Goal: Find contact information: Find contact information

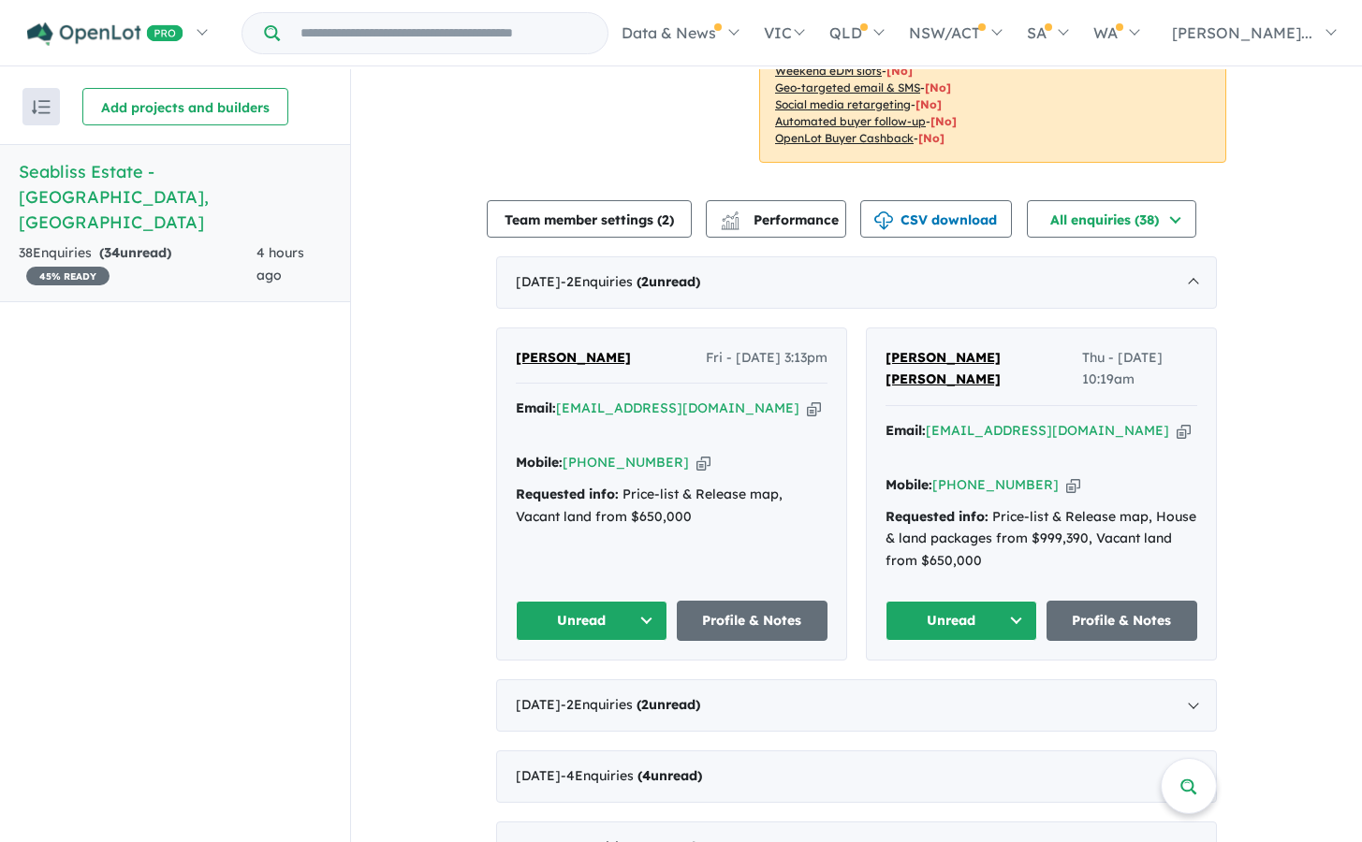
scroll to position [516, 0]
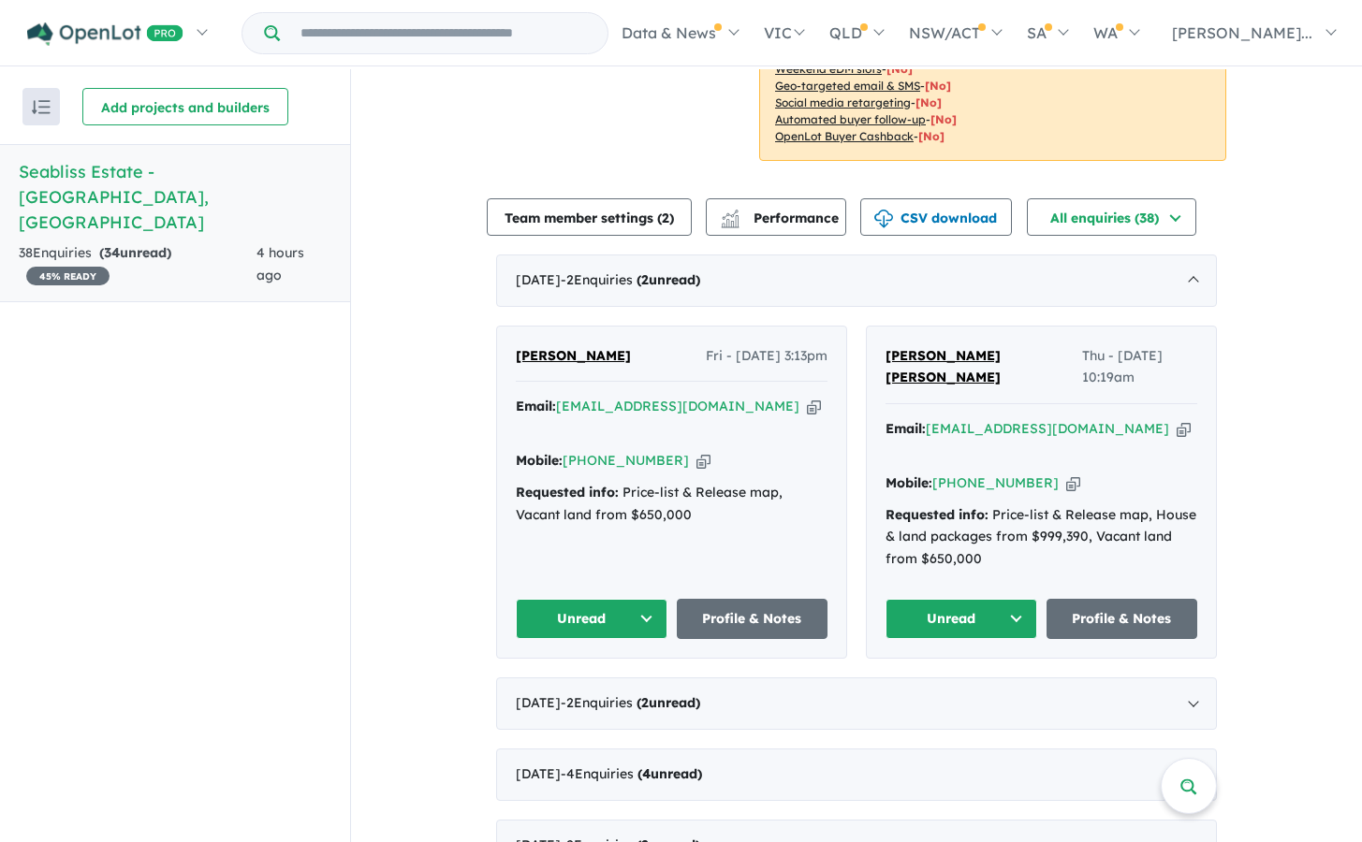
click at [571, 347] on span "[PERSON_NAME]" at bounding box center [573, 355] width 115 height 17
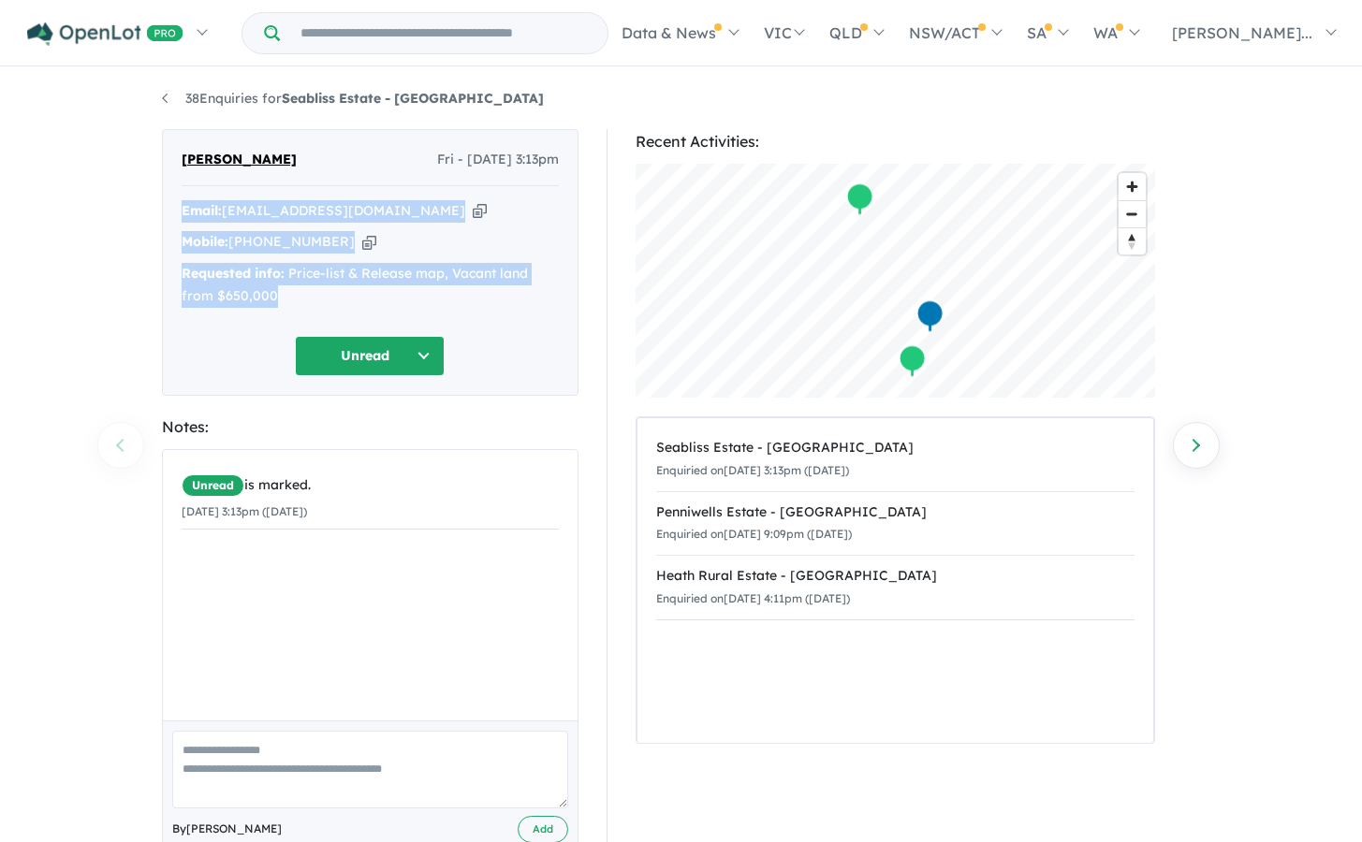
drag, startPoint x: 297, startPoint y: 302, endPoint x: 176, endPoint y: 214, distance: 149.4
click at [176, 214] on div "[PERSON_NAME] Fri - [DATE] 3:13pm Email: [EMAIL_ADDRESS][DOMAIN_NAME] Copied! M…" at bounding box center [370, 262] width 417 height 267
copy div "Email: [EMAIL_ADDRESS][DOMAIN_NAME] Copied! Mobile: [PHONE_NUMBER] Copied! Requ…"
click at [333, 243] on div "Mobile: +61 401 077 253 Copied!" at bounding box center [370, 242] width 377 height 22
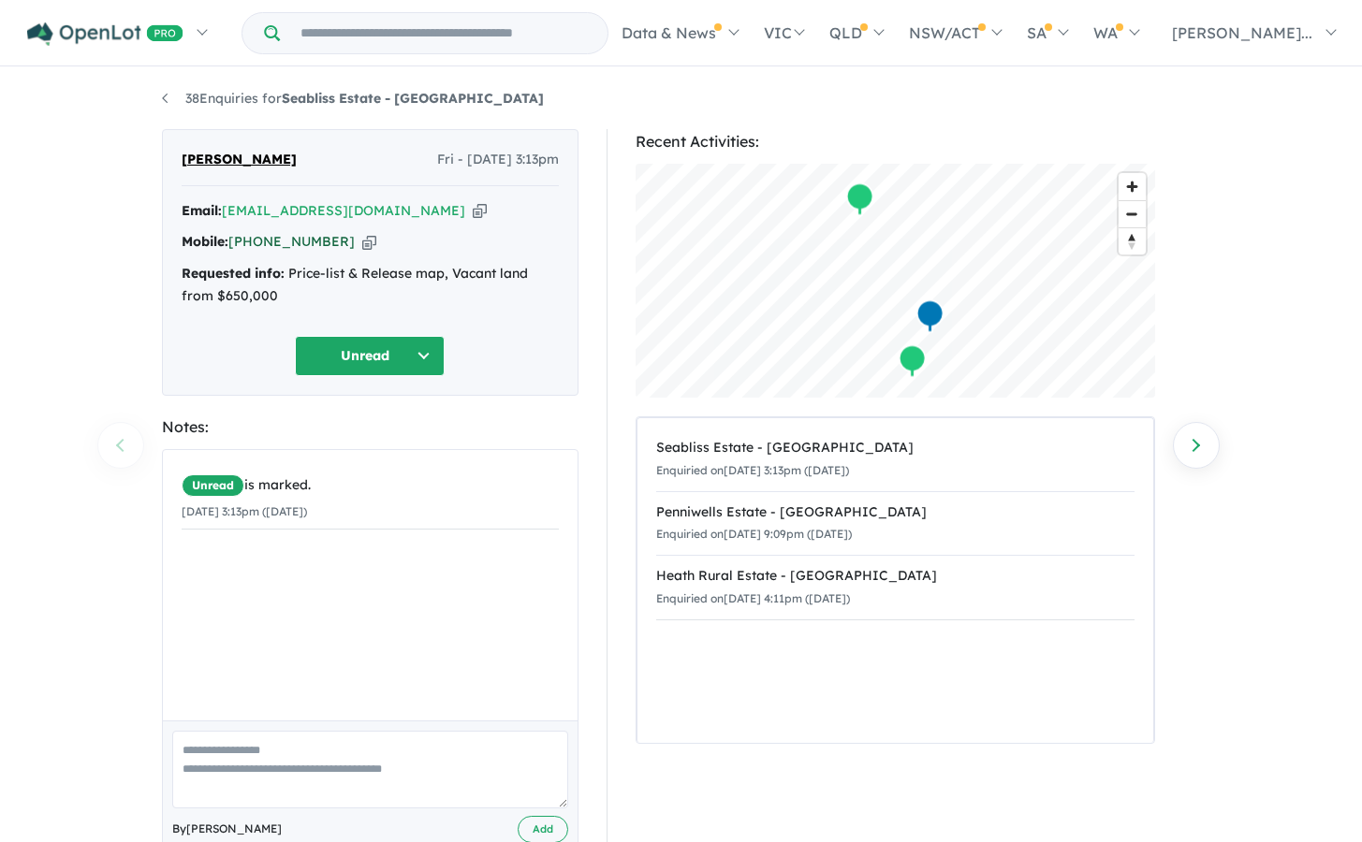
drag, startPoint x: 333, startPoint y: 243, endPoint x: 262, endPoint y: 240, distance: 71.2
click at [262, 240] on div "Mobile: +61 401 077 253 Copied!" at bounding box center [370, 242] width 377 height 22
copy link "401 077 253"
